Goal: Transaction & Acquisition: Book appointment/travel/reservation

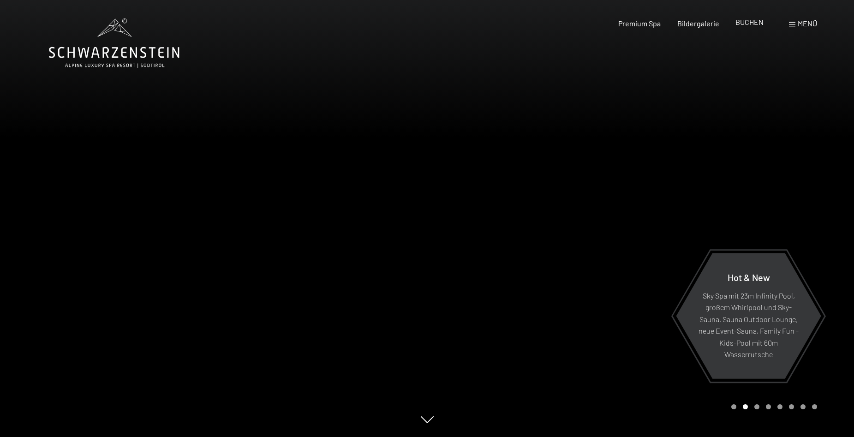
click at [742, 20] on span "BUCHEN" at bounding box center [750, 22] width 28 height 9
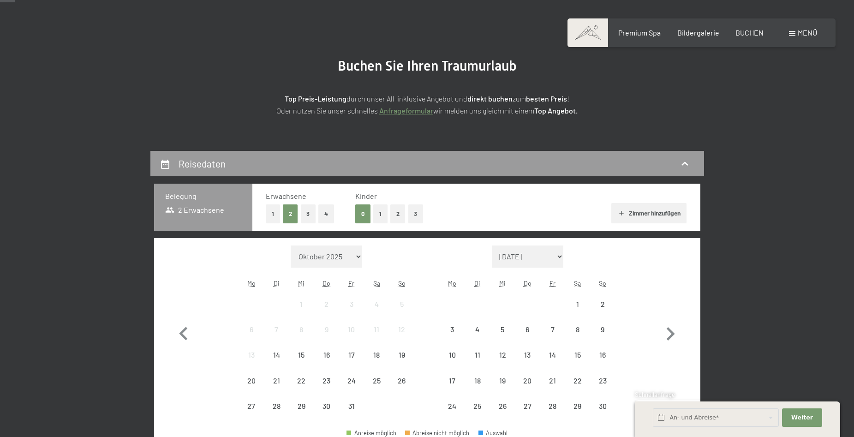
scroll to position [138, 0]
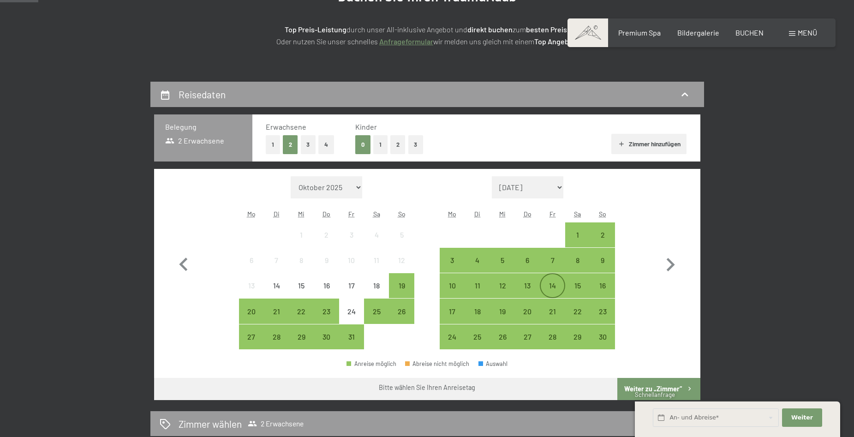
click at [555, 285] on div "14" at bounding box center [552, 293] width 23 height 23
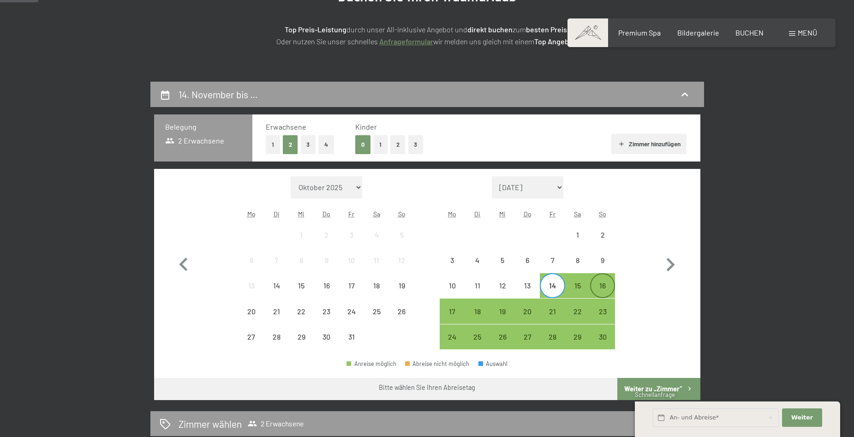
click at [604, 286] on div "16" at bounding box center [602, 293] width 23 height 23
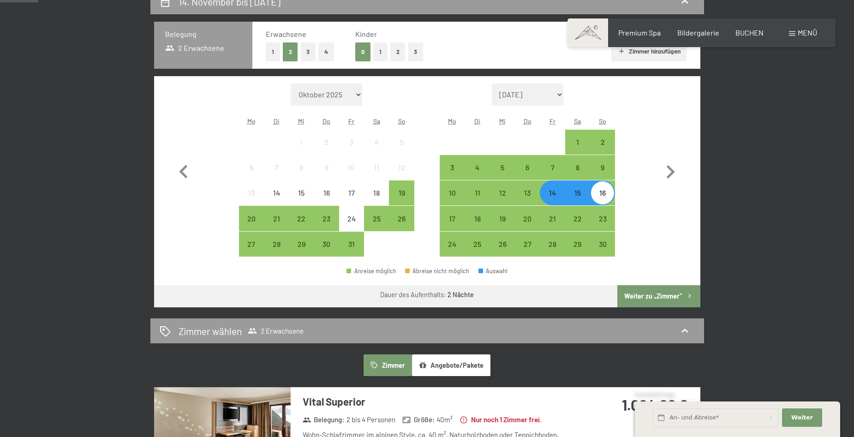
scroll to position [323, 0]
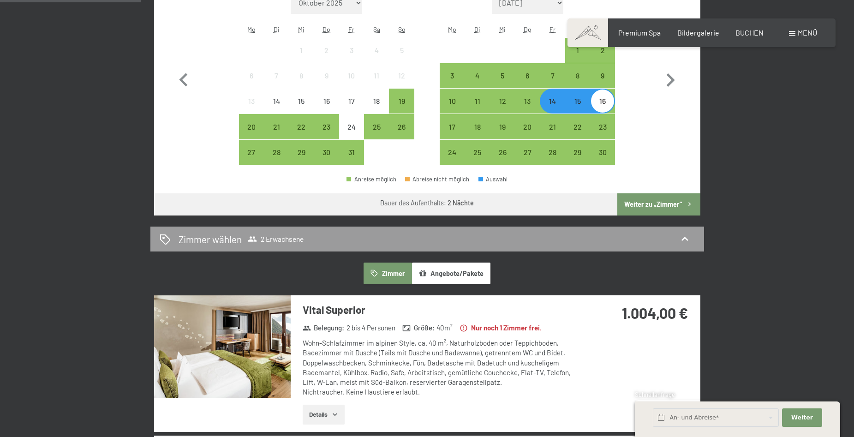
click at [635, 206] on button "Weiter zu „Zimmer“" at bounding box center [658, 204] width 83 height 22
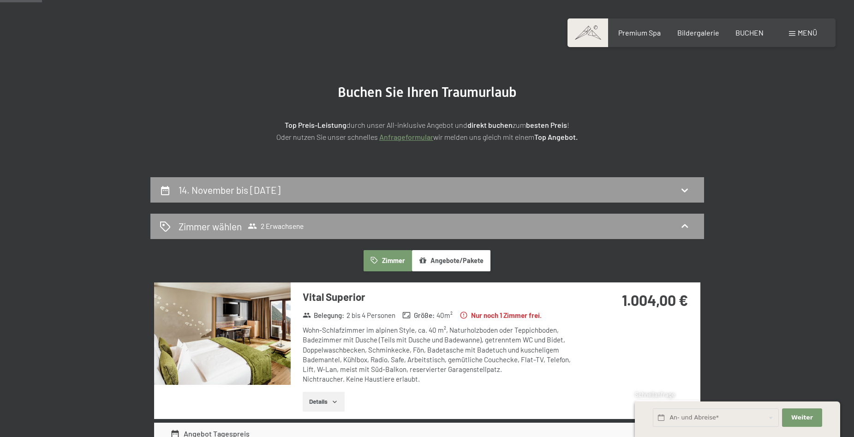
scroll to position [36, 0]
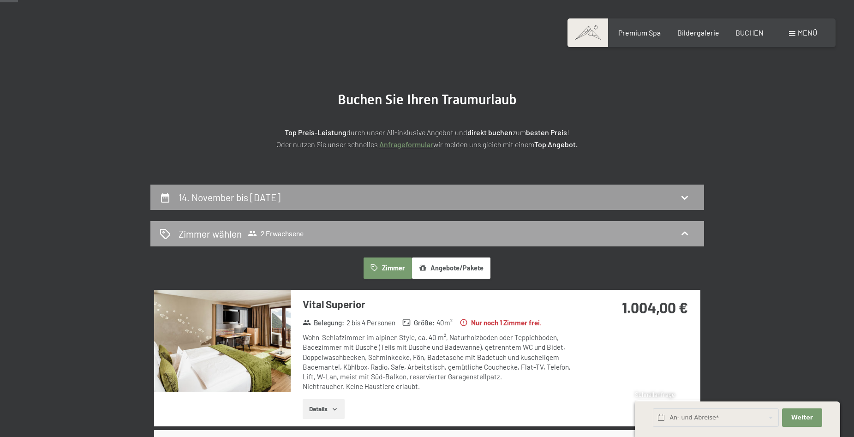
click at [251, 233] on icon at bounding box center [252, 234] width 9 height 6
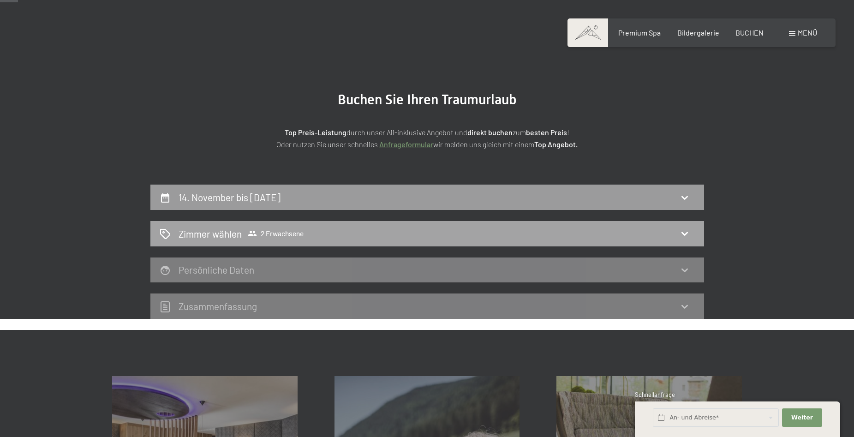
click at [252, 233] on icon at bounding box center [252, 234] width 9 height 6
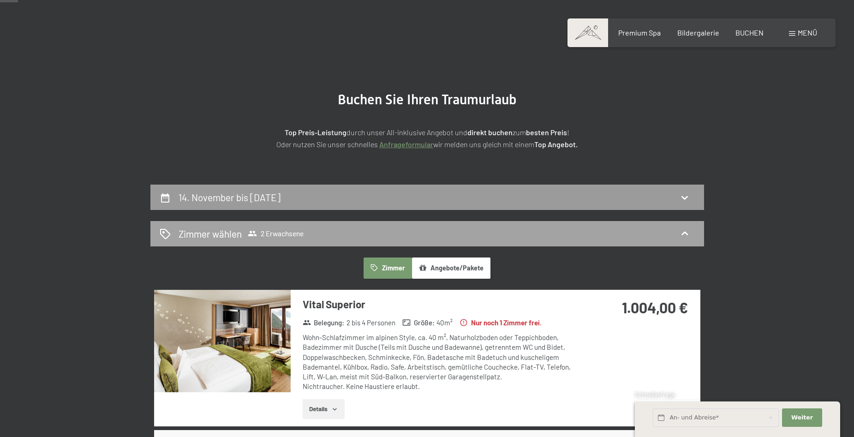
click at [167, 230] on icon at bounding box center [165, 233] width 11 height 11
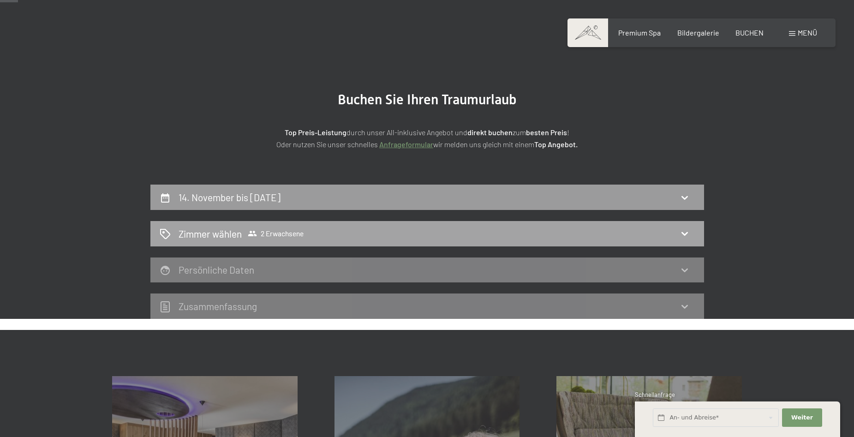
click at [242, 234] on span "Zimmer wählen 2 Erwachsene" at bounding box center [241, 233] width 125 height 13
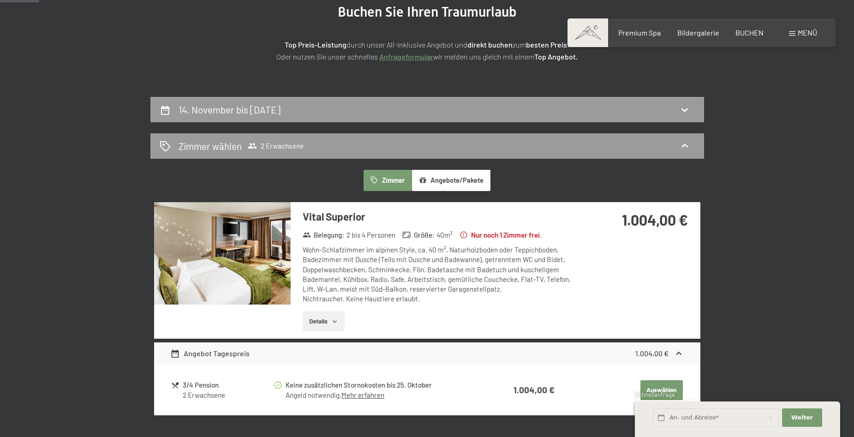
scroll to position [174, 0]
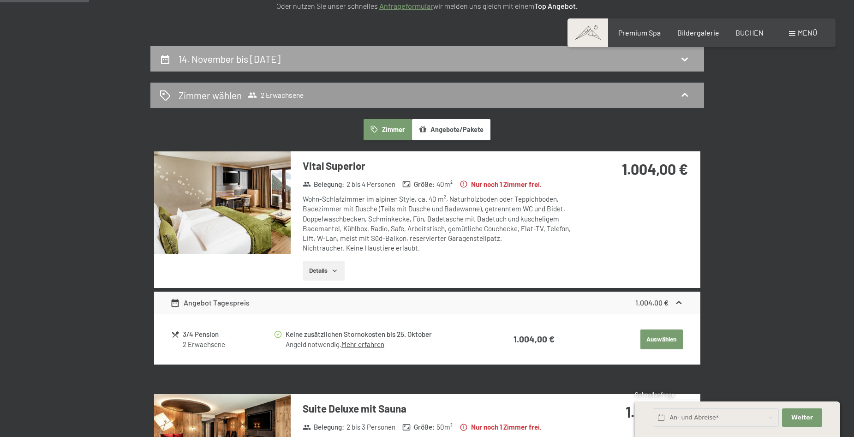
click at [215, 60] on h2 "14. November bis [DATE]" at bounding box center [230, 59] width 102 height 12
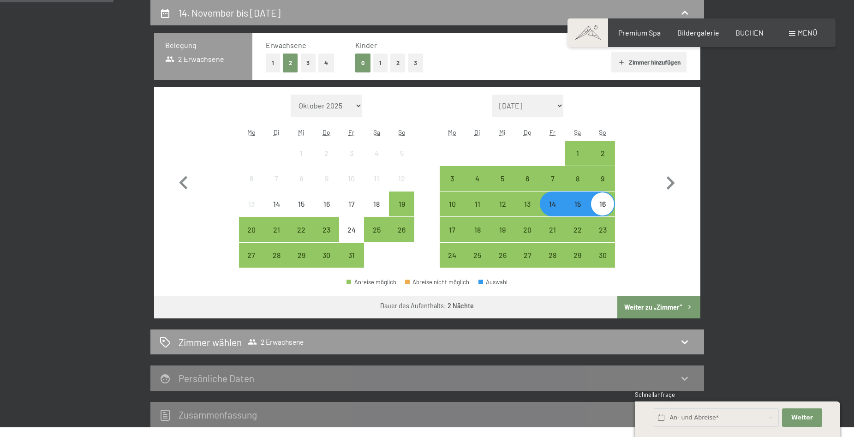
click at [417, 63] on button "3" at bounding box center [415, 63] width 15 height 19
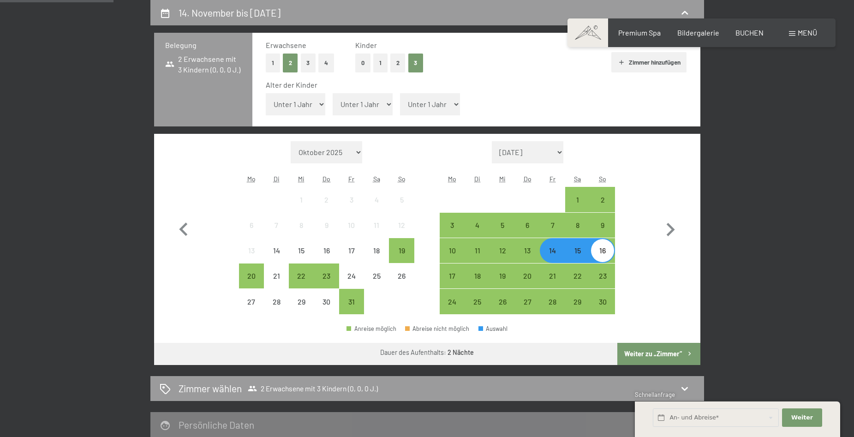
click at [319, 105] on select "Unter 1 Jahr 1 Jahr 2 Jahre 3 Jahre 4 Jahre 5 Jahre 6 Jahre 7 Jahre 8 Jahre 9 J…" at bounding box center [296, 104] width 60 height 22
select select "1"
click at [266, 93] on select "Unter 1 Jahr 1 Jahr 2 Jahre 3 Jahre 4 Jahre 5 Jahre 6 Jahre 7 Jahre 8 Jahre 9 J…" at bounding box center [296, 104] width 60 height 22
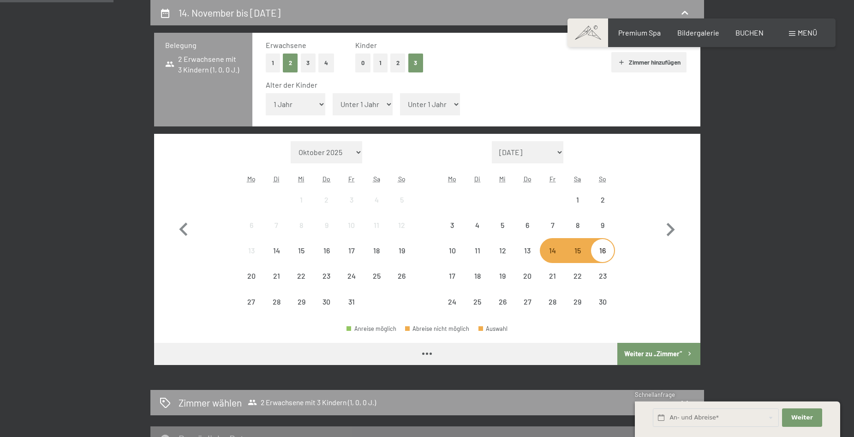
click at [375, 104] on select "Unter 1 Jahr 1 Jahr 2 Jahre 3 Jahre 4 Jahre 5 Jahre 6 Jahre 7 Jahre 8 Jahre 9 J…" at bounding box center [363, 104] width 60 height 22
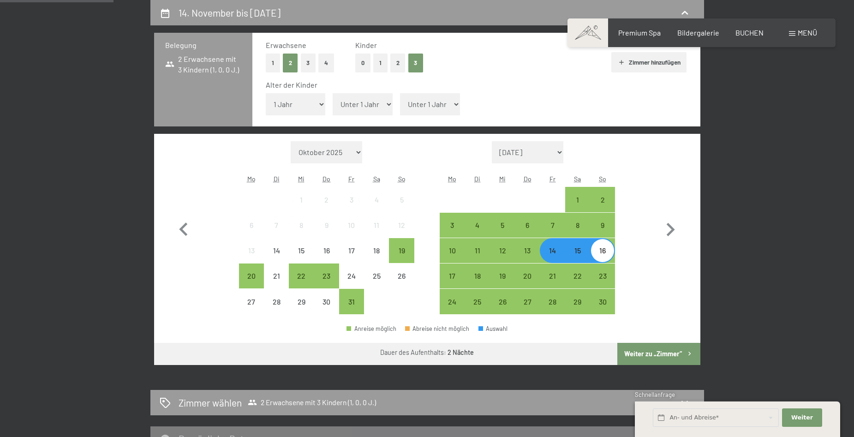
select select "3"
click at [333, 93] on select "Unter 1 Jahr 1 Jahr 2 Jahre 3 Jahre 4 Jahre 5 Jahre 6 Jahre 7 Jahre 8 Jahre 9 J…" at bounding box center [363, 104] width 60 height 22
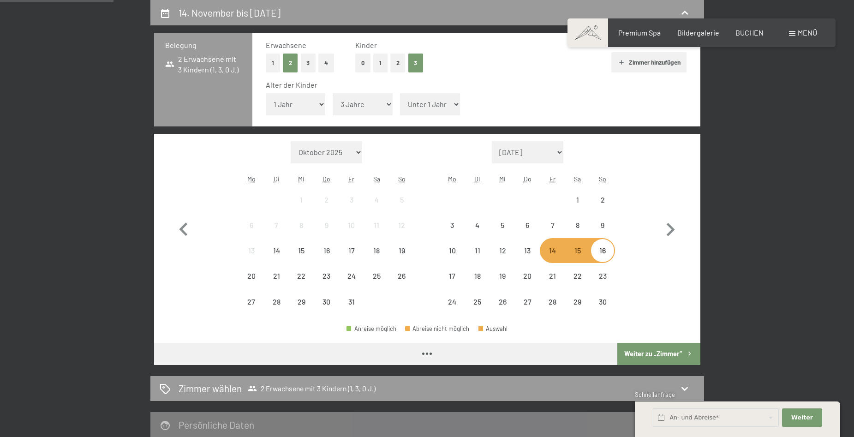
click at [451, 104] on select "Unter 1 Jahr 1 Jahr 2 Jahre 3 Jahre 4 Jahre 5 Jahre 6 Jahre 7 Jahre 8 Jahre 9 J…" at bounding box center [430, 104] width 60 height 22
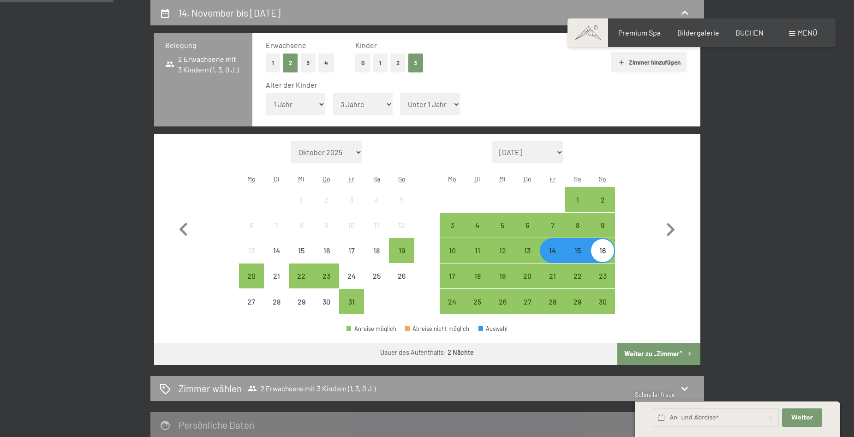
select select "7"
click at [400, 93] on select "Unter 1 Jahr 1 Jahr 2 Jahre 3 Jahre 4 Jahre 5 Jahre 6 Jahre 7 Jahre 8 Jahre 9 J…" at bounding box center [430, 104] width 60 height 22
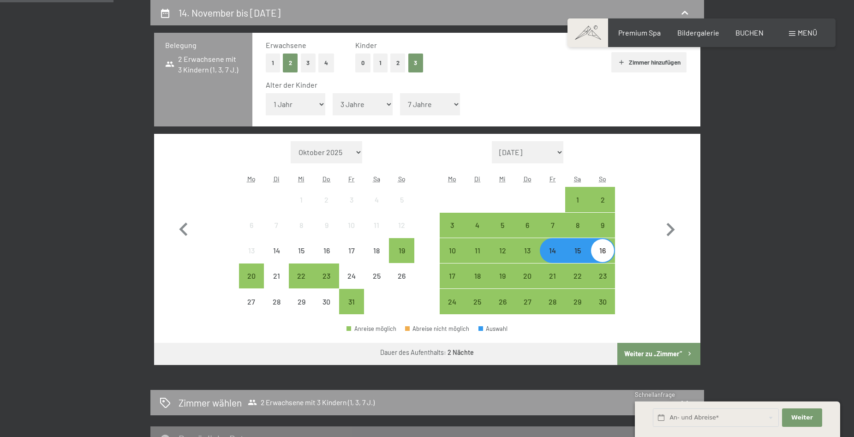
click at [556, 255] on div "14" at bounding box center [552, 258] width 23 height 23
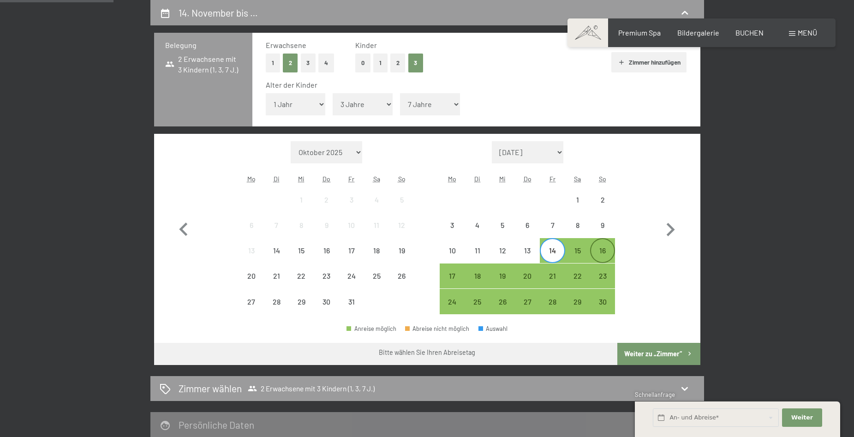
click at [596, 256] on div "16" at bounding box center [602, 258] width 23 height 23
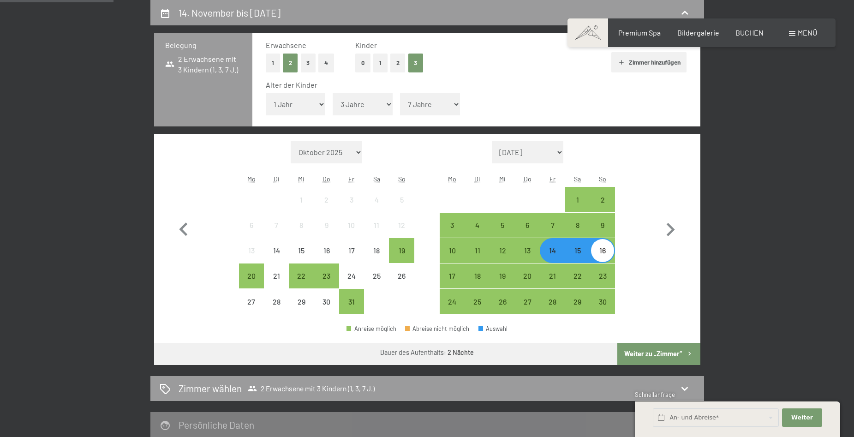
click at [655, 351] on button "Weiter zu „Zimmer“" at bounding box center [658, 354] width 83 height 22
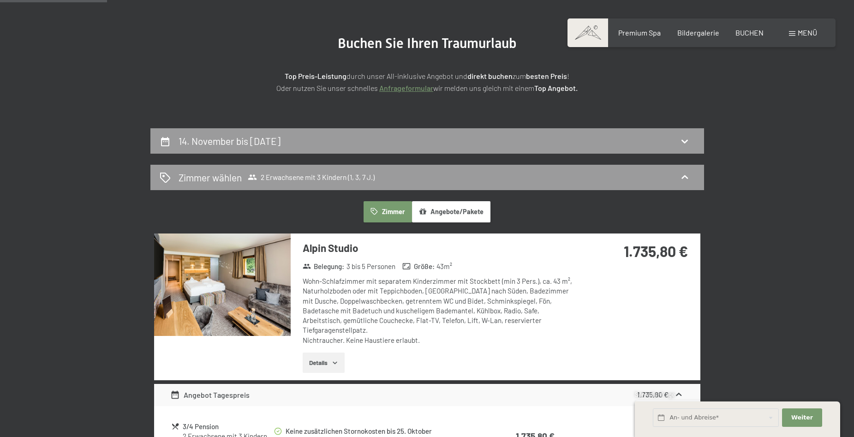
scroll to position [82, 0]
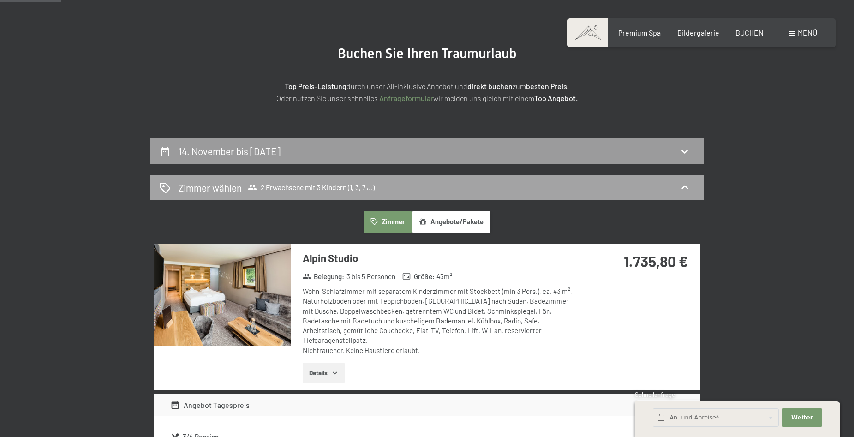
click at [311, 188] on span "2 Erwachsene mit 3 Kindern (1, 3, 7 J.)" at bounding box center [311, 187] width 127 height 9
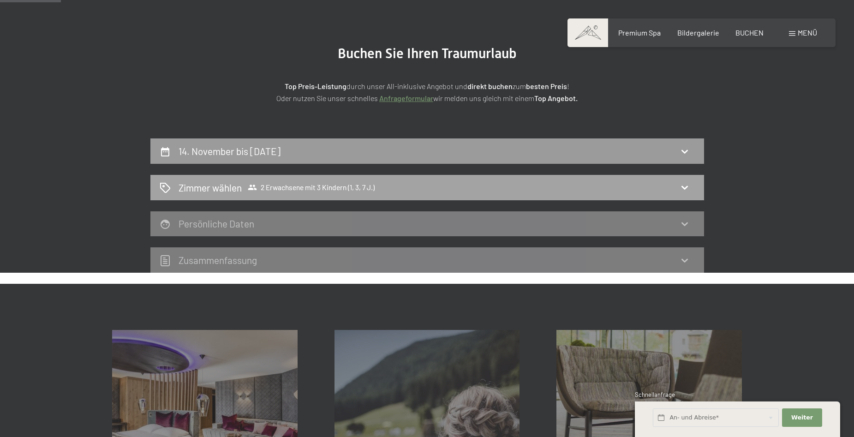
click at [328, 187] on span "2 Erwachsene mit 3 Kindern (1, 3, 7 J.)" at bounding box center [311, 187] width 127 height 9
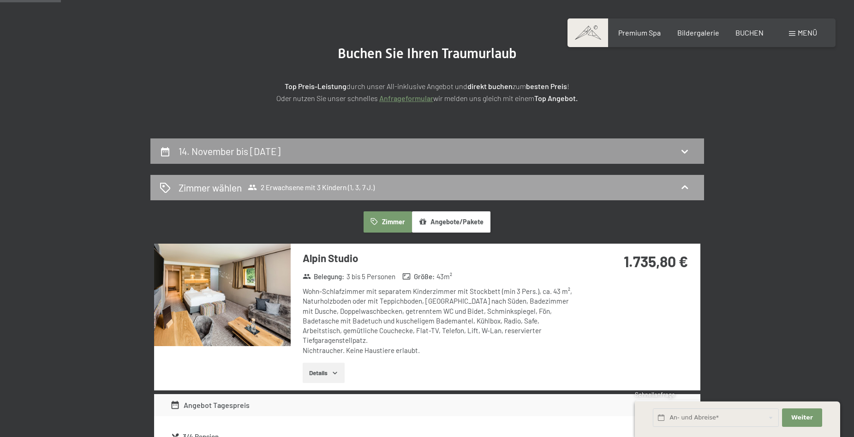
click at [158, 186] on div "[PERSON_NAME] [PERSON_NAME] 2 Erwachsene mit 3 Kindern (1, 3, 7 J.)" at bounding box center [427, 187] width 554 height 25
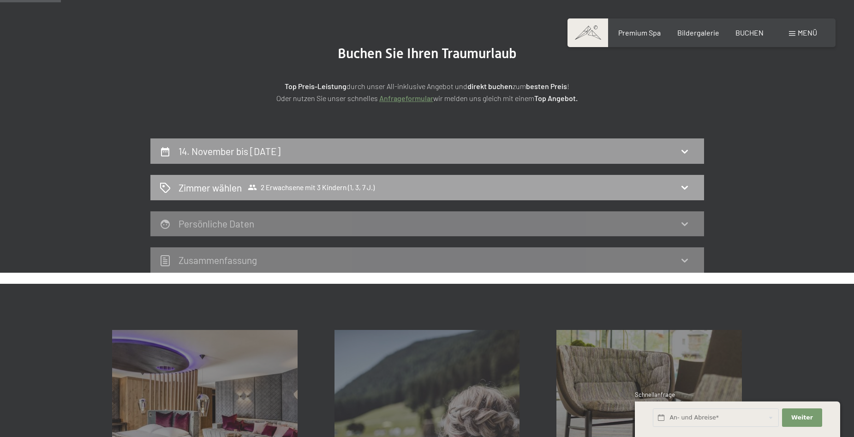
click at [179, 186] on h2 "Zimmer wählen" at bounding box center [210, 187] width 63 height 13
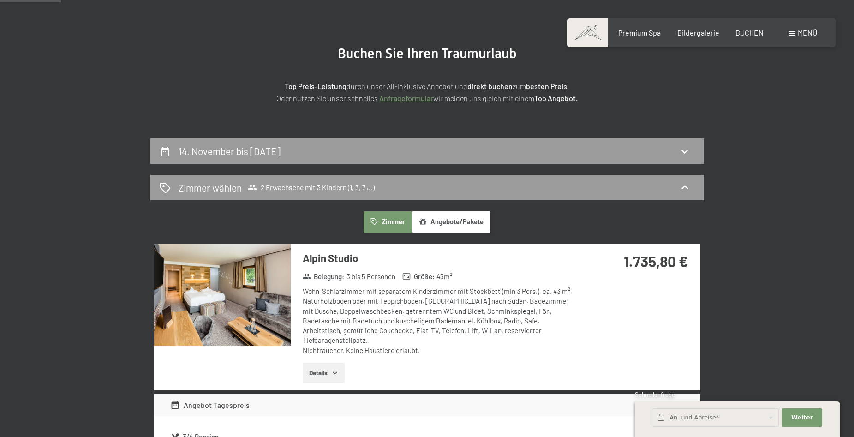
click at [386, 218] on button "Zimmer" at bounding box center [388, 221] width 48 height 21
click at [394, 218] on button "Zimmer" at bounding box center [388, 221] width 48 height 21
click at [332, 188] on span "2 Erwachsene mit 3 Kindern (1, 3, 7 J.)" at bounding box center [311, 187] width 127 height 9
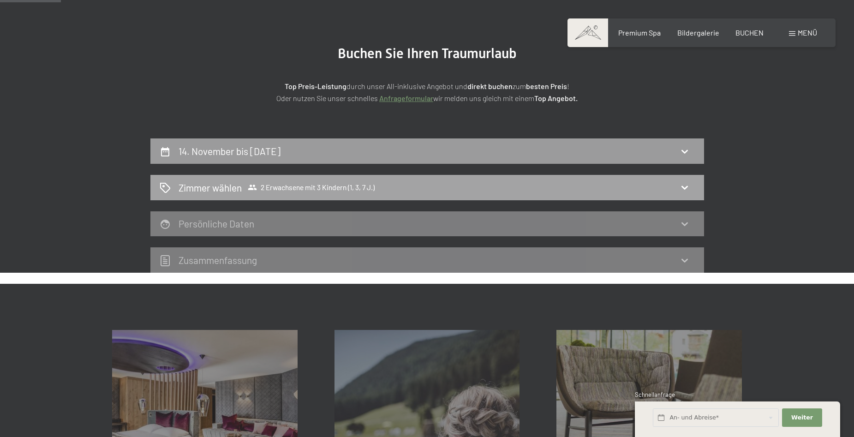
click at [679, 185] on icon at bounding box center [684, 187] width 11 height 11
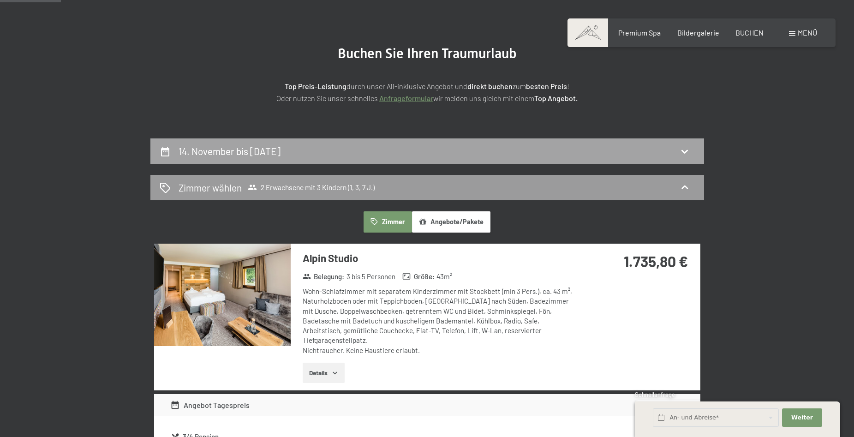
click at [430, 144] on div "14. November bis [DATE]" at bounding box center [427, 150] width 535 height 13
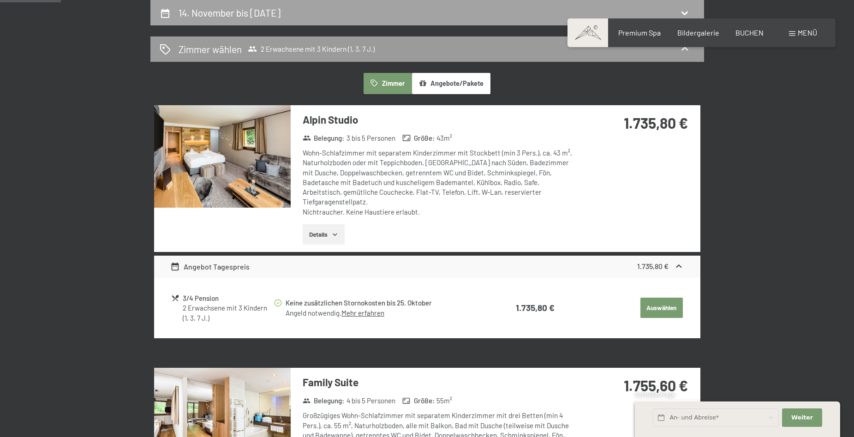
select select "1"
select select "3"
select select "7"
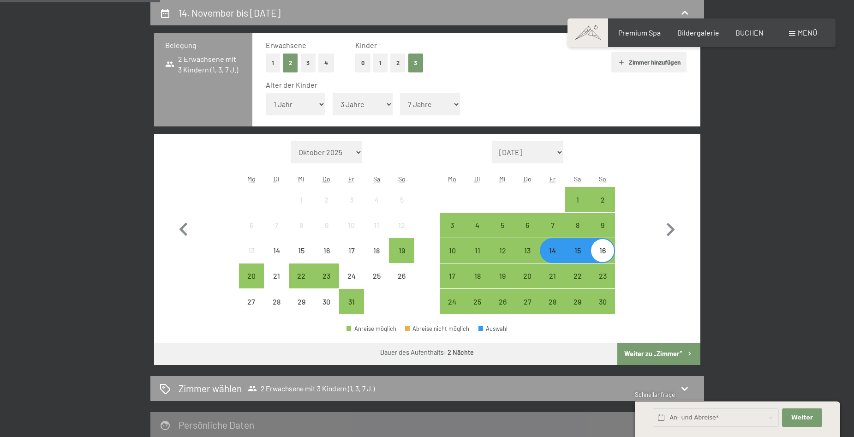
click at [273, 62] on button "1" at bounding box center [273, 63] width 14 height 19
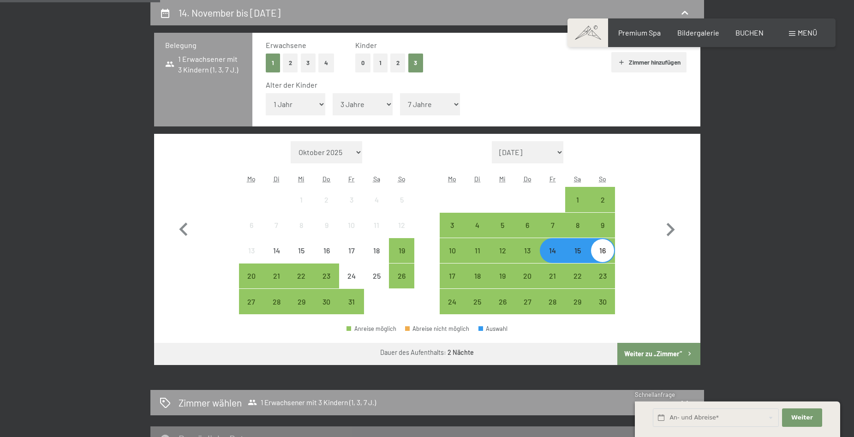
click at [358, 60] on button "0" at bounding box center [362, 63] width 15 height 19
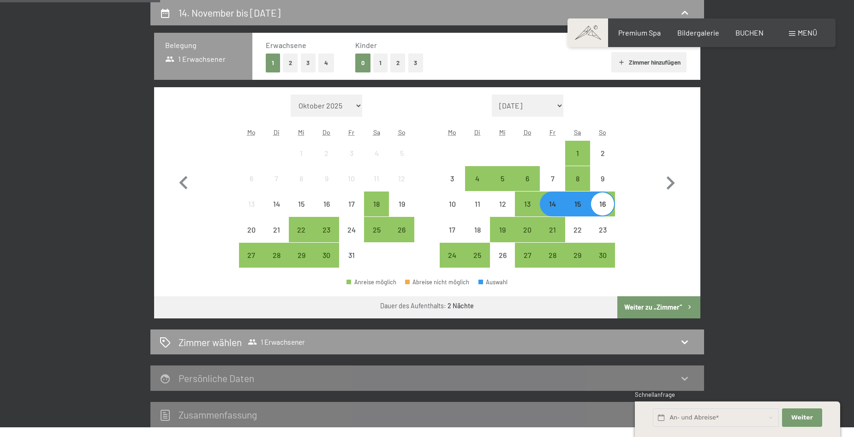
click at [656, 310] on button "Weiter zu „Zimmer“" at bounding box center [658, 307] width 83 height 22
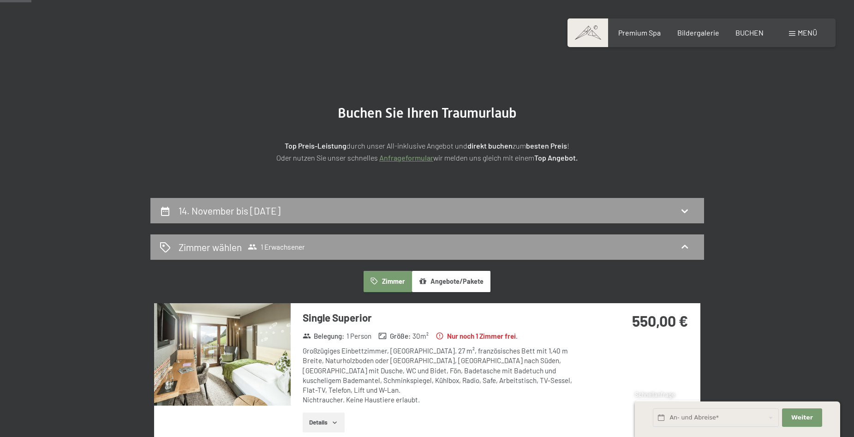
scroll to position [0, 0]
